Goal: Task Accomplishment & Management: Manage account settings

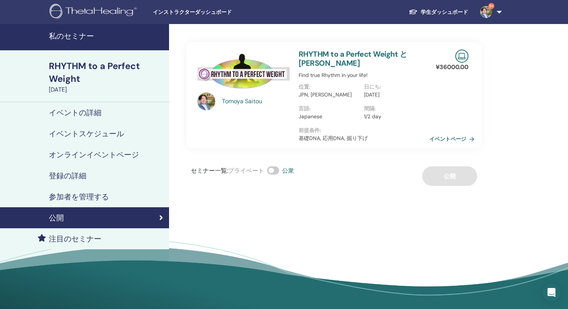
click at [88, 178] on div "登録の詳細" at bounding box center [84, 175] width 157 height 9
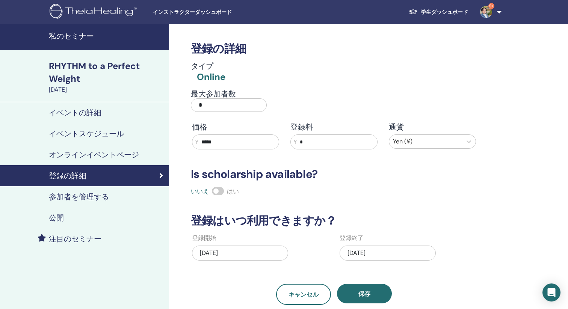
click at [90, 205] on link "参加者を管理する" at bounding box center [84, 196] width 169 height 21
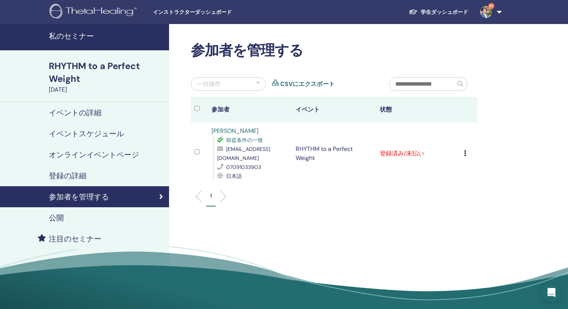
click at [464, 152] on td "登録をキャンセルする 自動認証しない 有料としてマーク 未払いとしてマーク 不在としてマーク 完了して認定する 証明書のダウンロード" at bounding box center [468, 154] width 17 height 62
click at [466, 153] on icon at bounding box center [465, 153] width 2 height 6
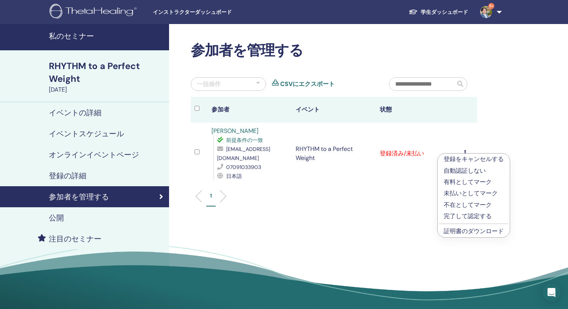
click at [474, 230] on link "証明書のダウンロード" at bounding box center [474, 231] width 60 height 8
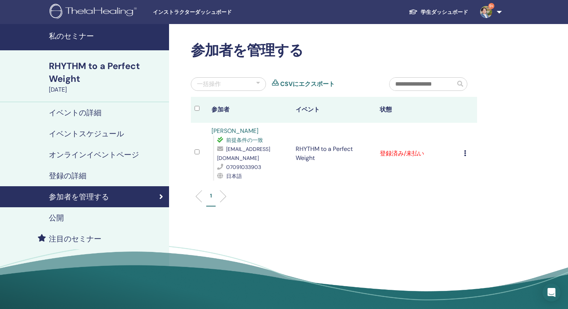
click at [466, 150] on div "登録をキャンセルする 自動認証しない 有料としてマーク 未払いとしてマーク 不在としてマーク 完了して認定する 証明書のダウンロード" at bounding box center [468, 153] width 9 height 9
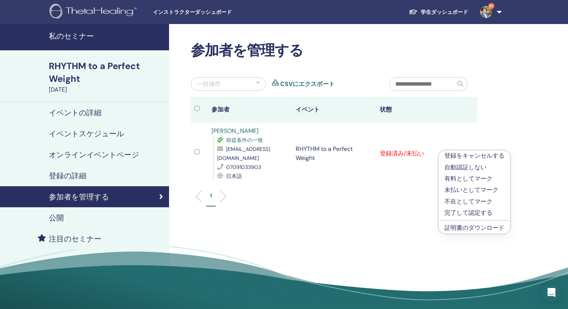
click at [470, 211] on p "完了して認定する" at bounding box center [475, 213] width 60 height 9
